Goal: Information Seeking & Learning: Learn about a topic

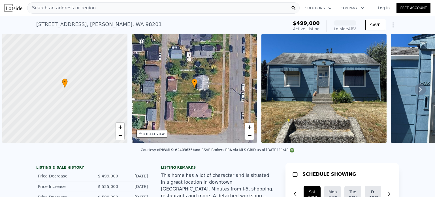
scroll to position [0, 2]
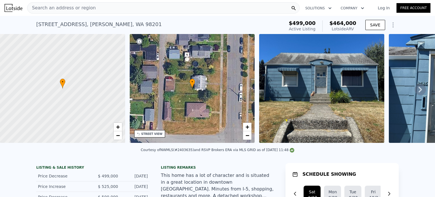
click at [298, 75] on img at bounding box center [321, 88] width 125 height 109
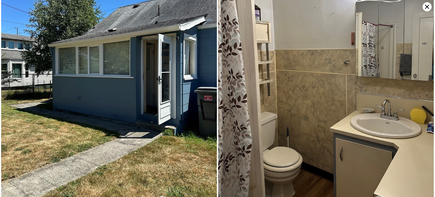
scroll to position [45, 0]
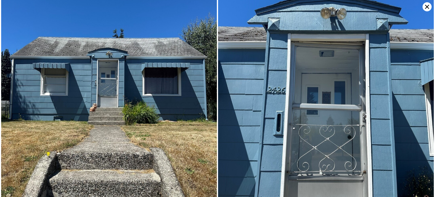
click at [426, 7] on icon at bounding box center [427, 6] width 9 height 9
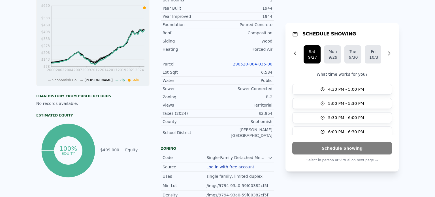
scroll to position [0, 0]
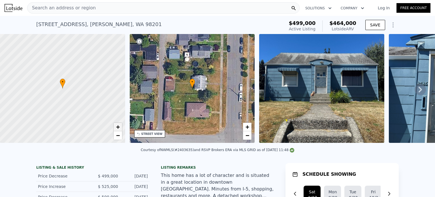
click at [117, 129] on span "+" at bounding box center [118, 126] width 4 height 7
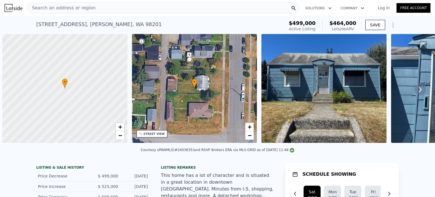
scroll to position [0, 2]
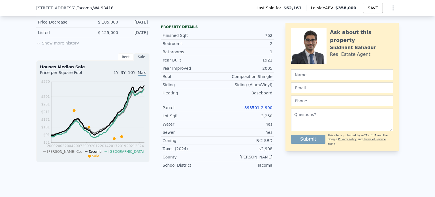
scroll to position [189, 0]
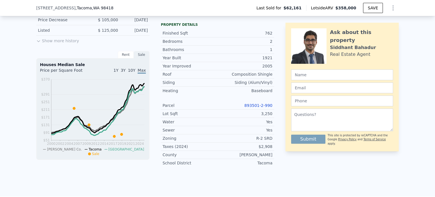
click at [264, 108] on link "893501-2-990" at bounding box center [259, 105] width 28 height 5
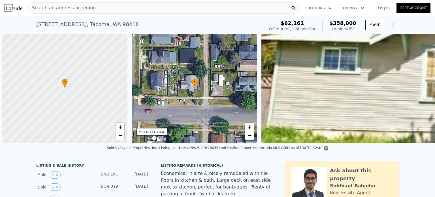
scroll to position [0, 2]
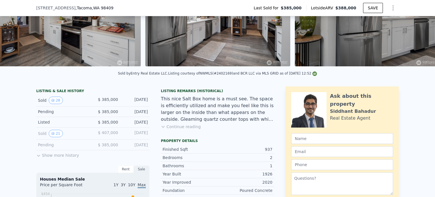
scroll to position [0, 708]
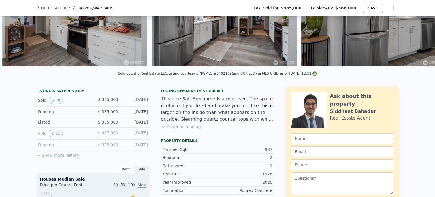
click at [101, 156] on div "LISTING & SALE HISTORY Sold 28 $ 385,000 Aug 28, 2025 Pending $ 385,000 Aug 5, …" at bounding box center [92, 124] width 113 height 70
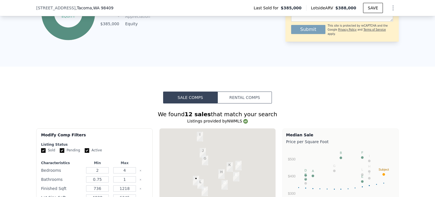
scroll to position [586, 0]
